Goal: Task Accomplishment & Management: Manage account settings

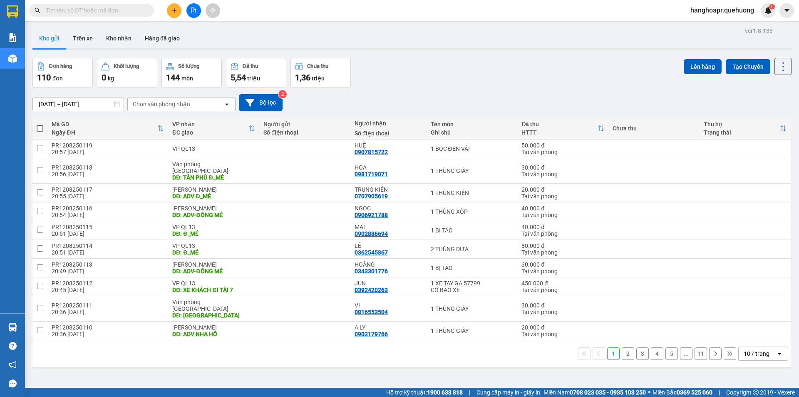
click at [742, 9] on span "hanghoapr.quehuong" at bounding box center [722, 10] width 77 height 10
click at [718, 30] on li "Đăng xuất" at bounding box center [721, 25] width 78 height 13
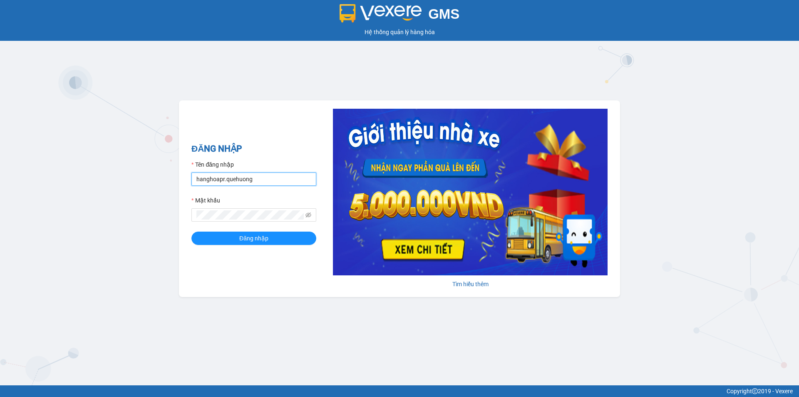
click at [253, 181] on input "hanghoapr.quehuong" at bounding box center [253, 178] width 125 height 13
type input "hoadukhanh.quehuong"
click at [261, 240] on span "Đăng nhập" at bounding box center [253, 237] width 29 height 9
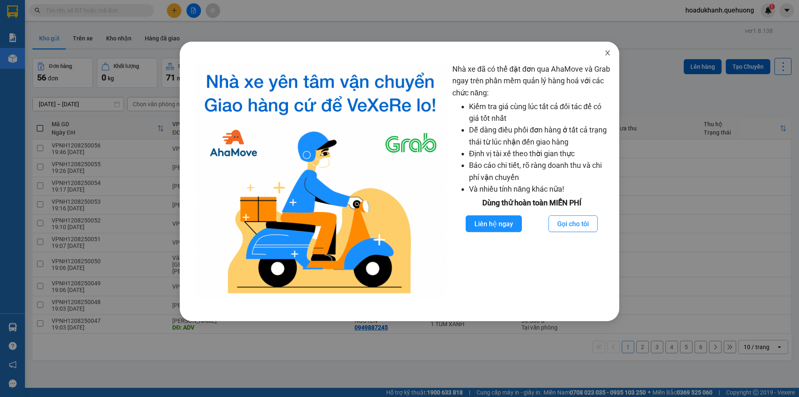
click at [614, 54] on span "Close" at bounding box center [607, 53] width 23 height 23
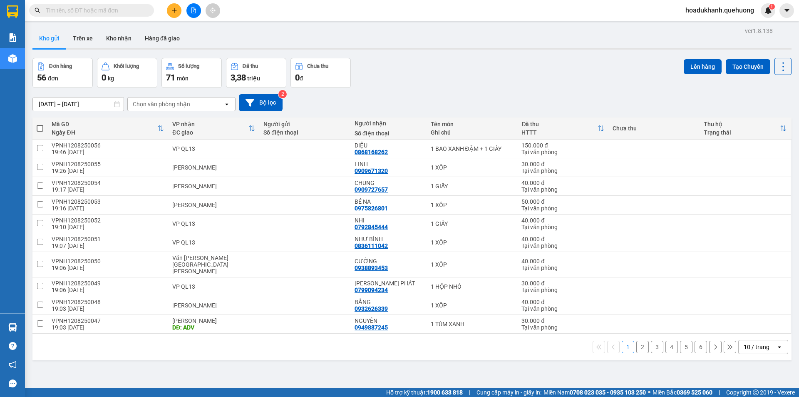
click at [760, 342] on div "10 / trang" at bounding box center [757, 346] width 26 height 8
click at [752, 319] on span "100 / trang" at bounding box center [754, 321] width 30 height 8
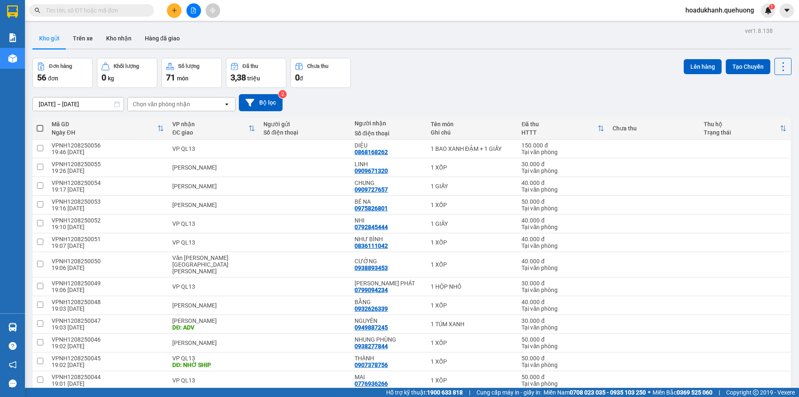
click at [584, 36] on div "Kho gửi Trên xe Kho nhận Hàng đã giao" at bounding box center [411, 39] width 759 height 22
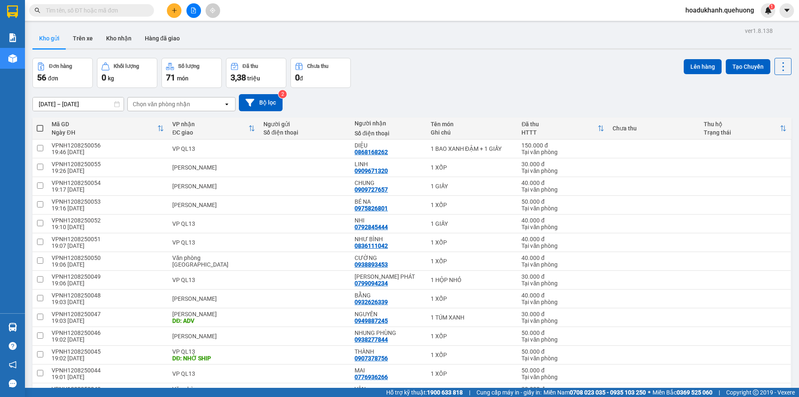
click at [38, 128] on span at bounding box center [40, 128] width 7 height 7
click at [40, 124] on input "checkbox" at bounding box center [40, 124] width 0 height 0
checkbox input "true"
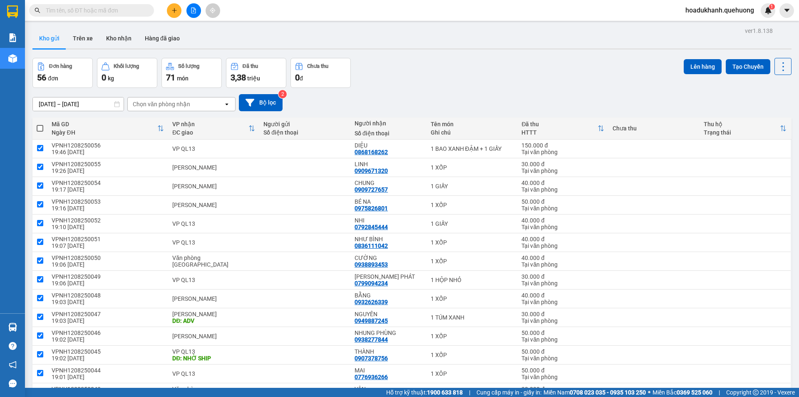
checkbox input "true"
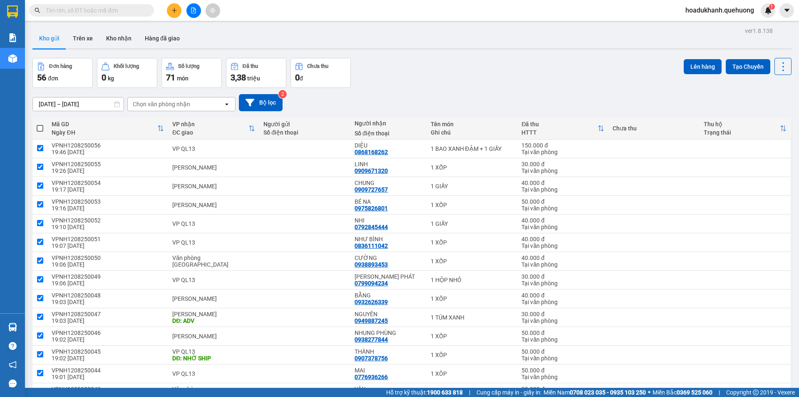
checkbox input "true"
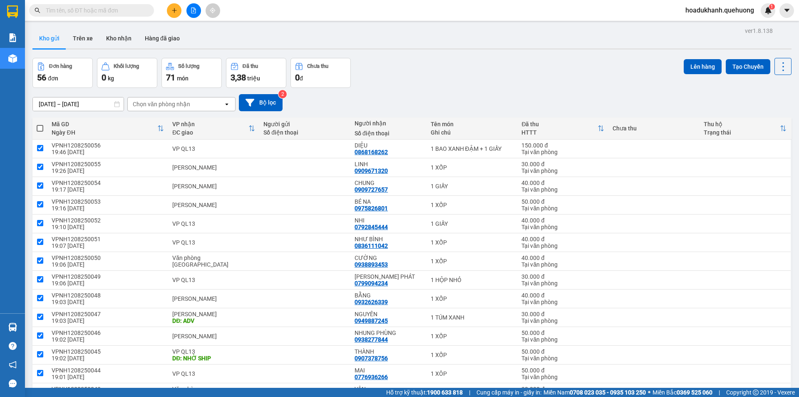
checkbox input "true"
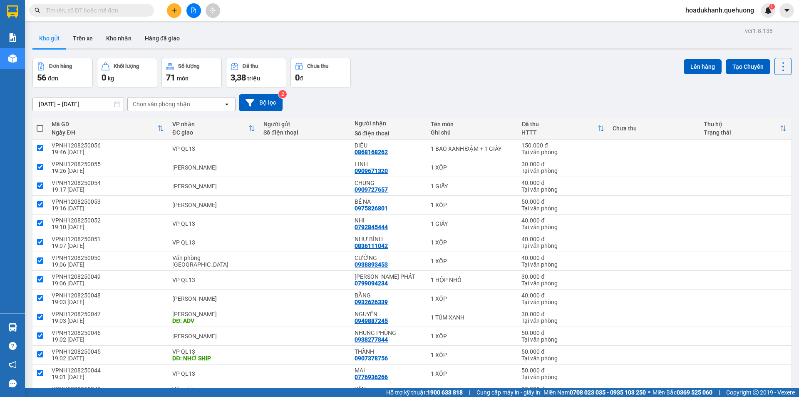
checkbox input "true"
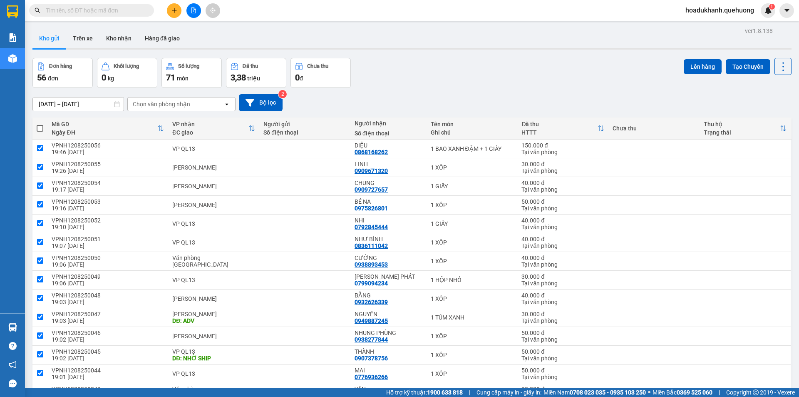
checkbox input "true"
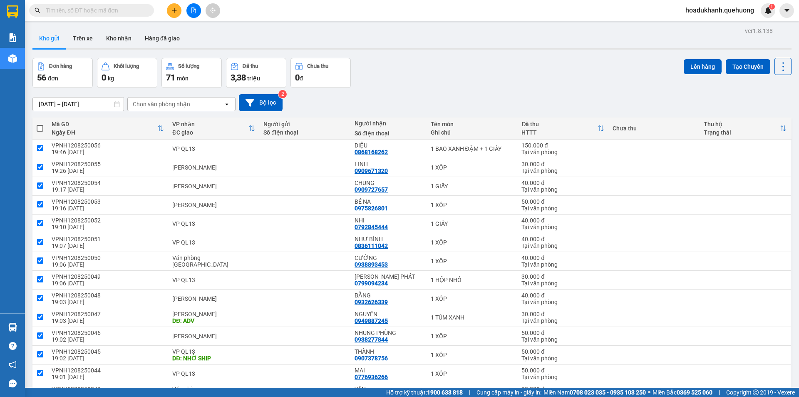
checkbox input "true"
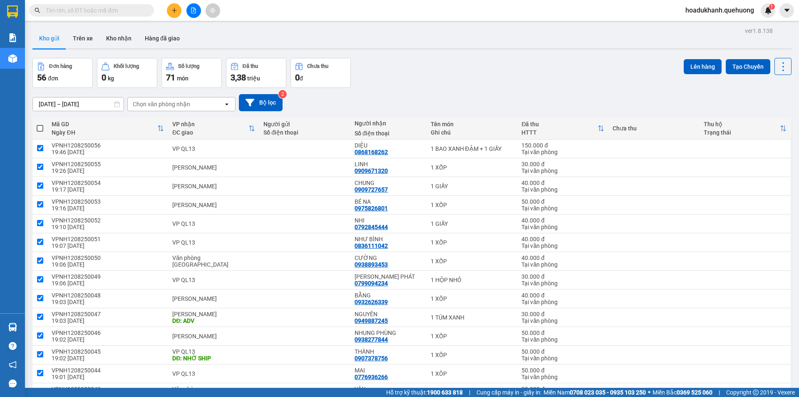
checkbox input "true"
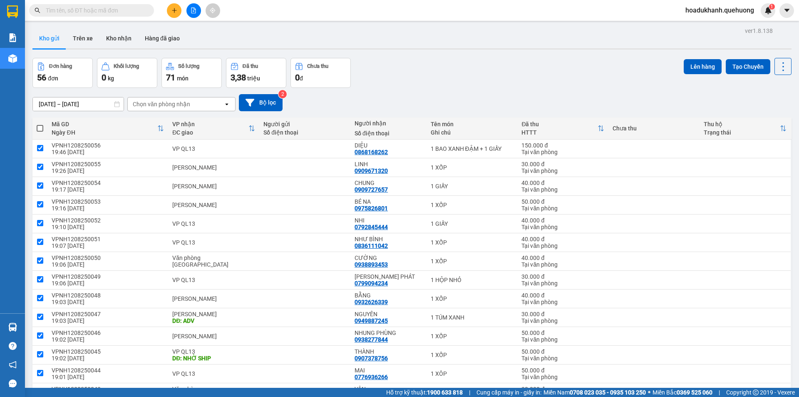
checkbox input "true"
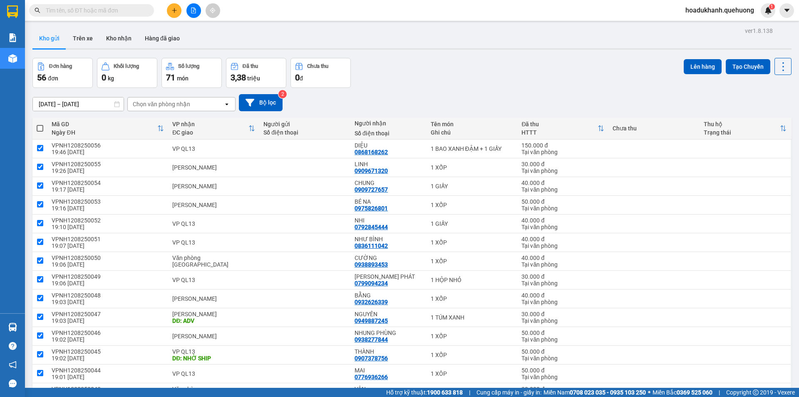
checkbox input "true"
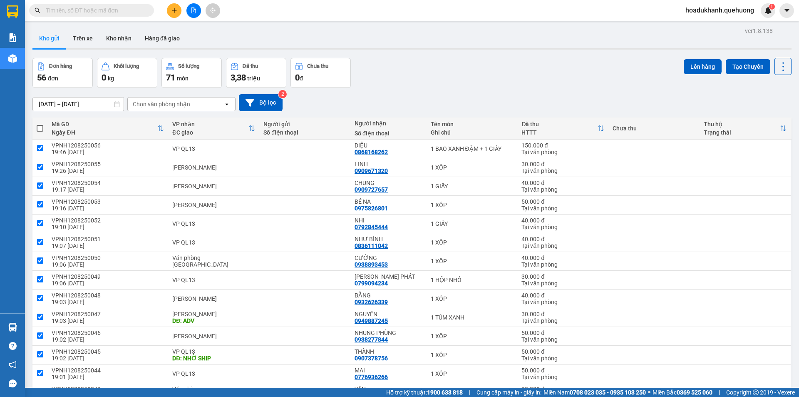
checkbox input "true"
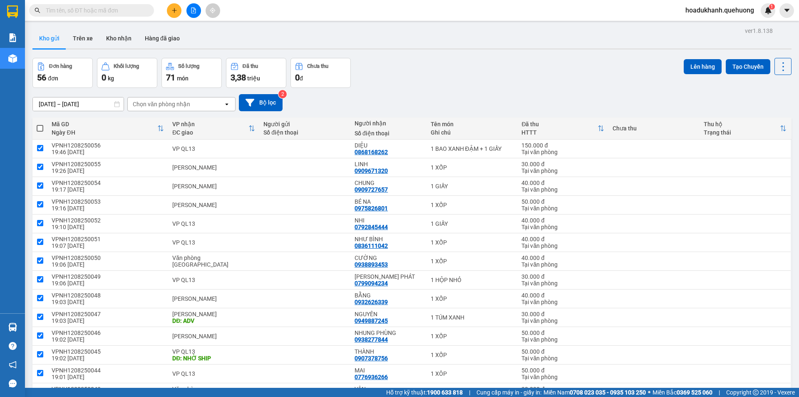
checkbox input "true"
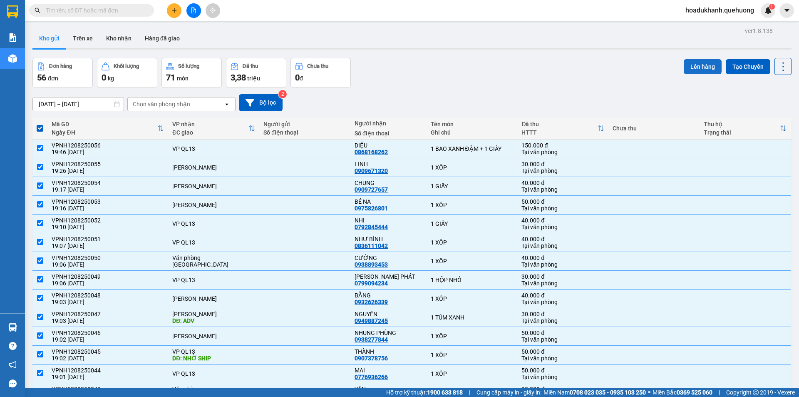
click at [692, 66] on button "Lên hàng" at bounding box center [703, 66] width 38 height 15
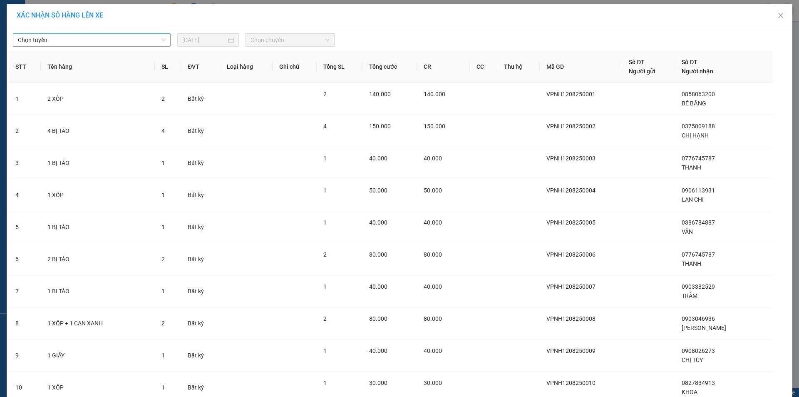
click at [161, 40] on span "Chọn tuyến" at bounding box center [92, 40] width 148 height 12
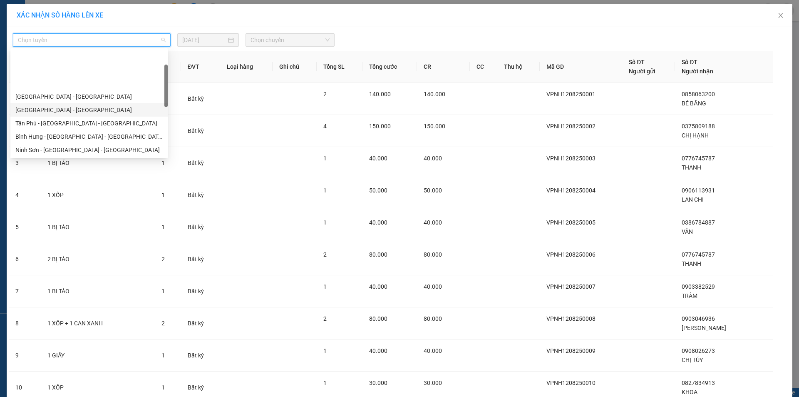
scroll to position [226, 0]
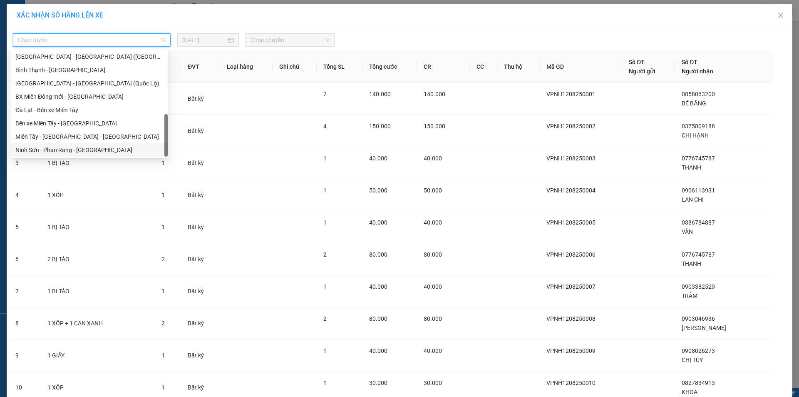
click at [61, 152] on div "Ninh Sơn - Phan Rang - Miền Tây" at bounding box center [88, 149] width 147 height 9
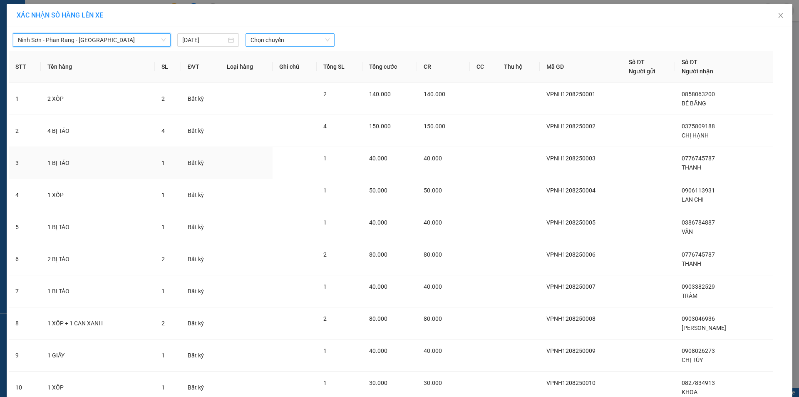
click at [310, 39] on span "Chọn chuyến" at bounding box center [289, 40] width 79 height 12
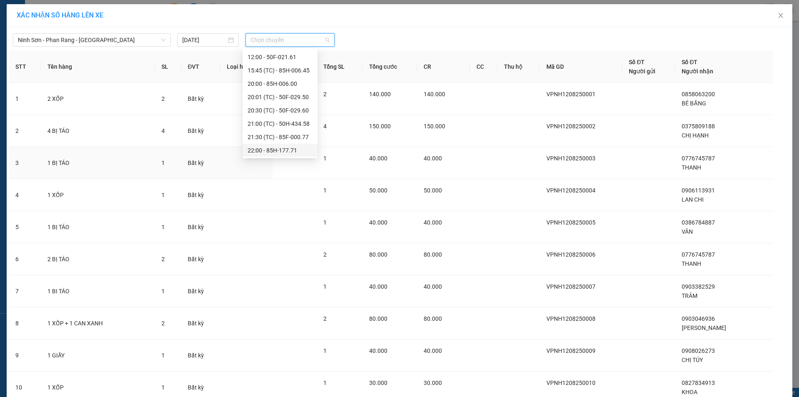
scroll to position [38, 0]
click at [287, 98] on div "20:00 - 85H-006.00" at bounding box center [280, 98] width 65 height 9
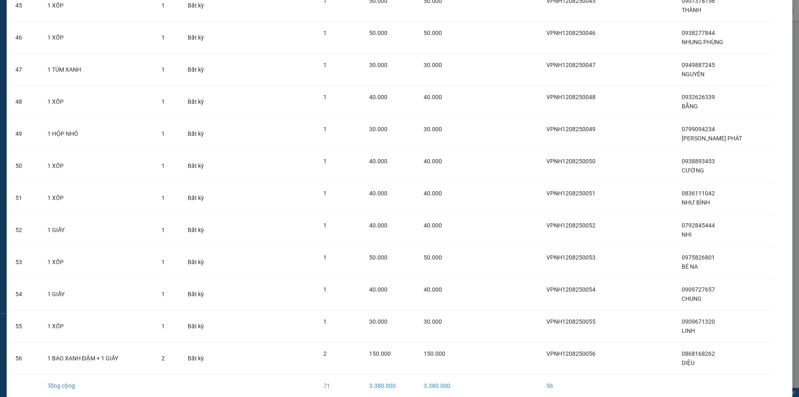
scroll to position [1537, 0]
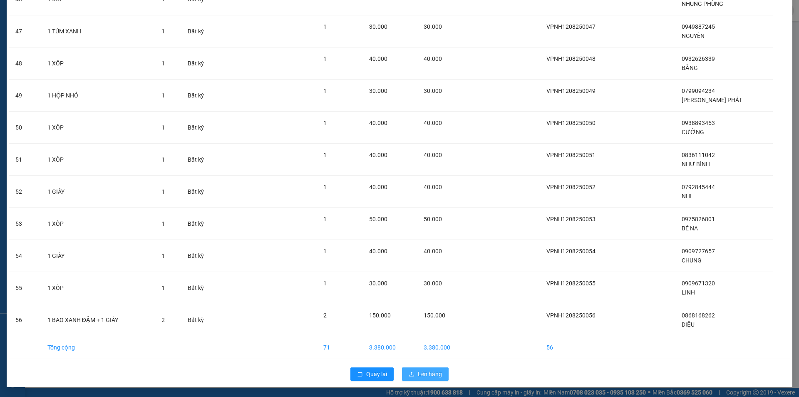
click at [437, 377] on span "Lên hàng" at bounding box center [430, 373] width 24 height 9
